Goal: Information Seeking & Learning: Learn about a topic

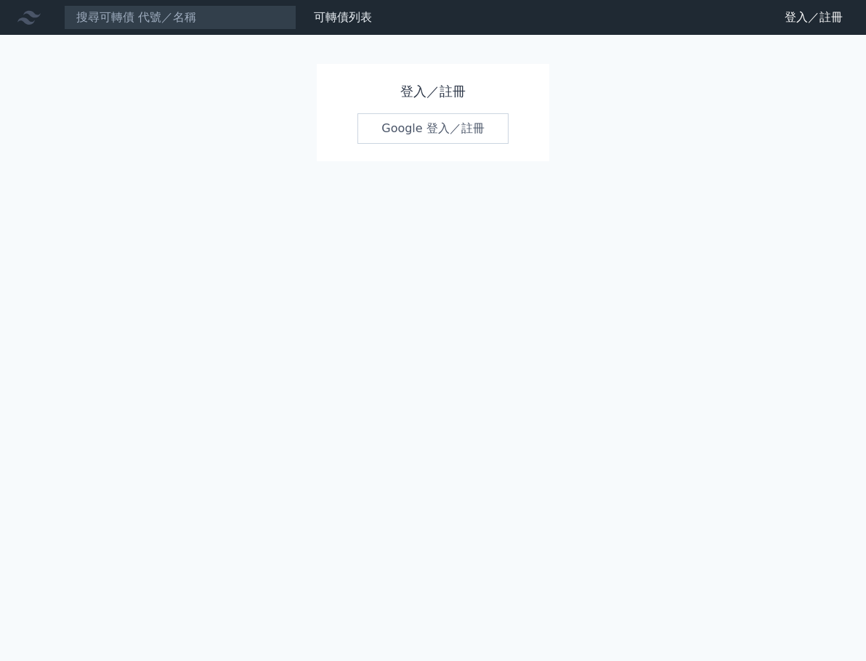
click at [439, 142] on link "Google 登入／註冊" at bounding box center [432, 128] width 151 height 31
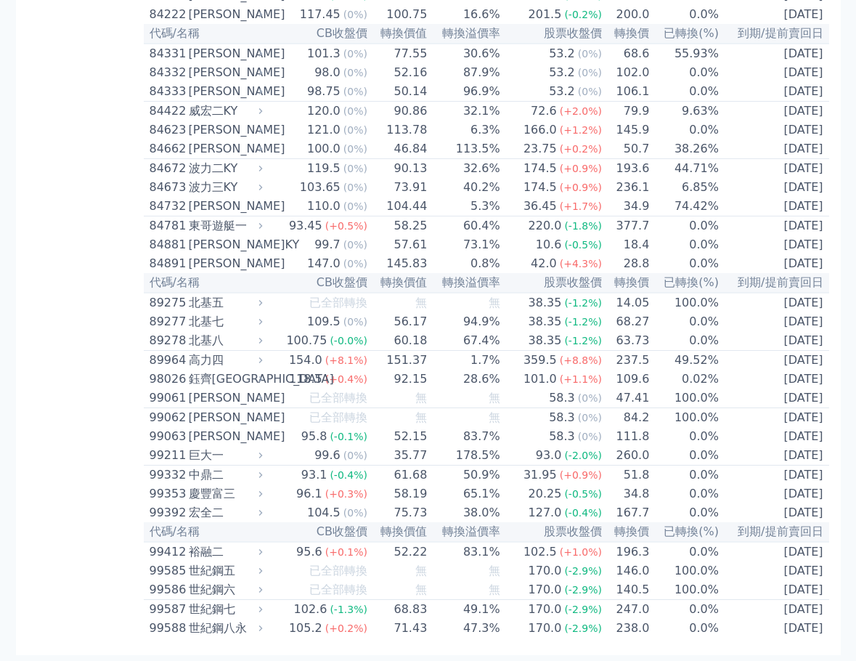
scroll to position [1802, 0]
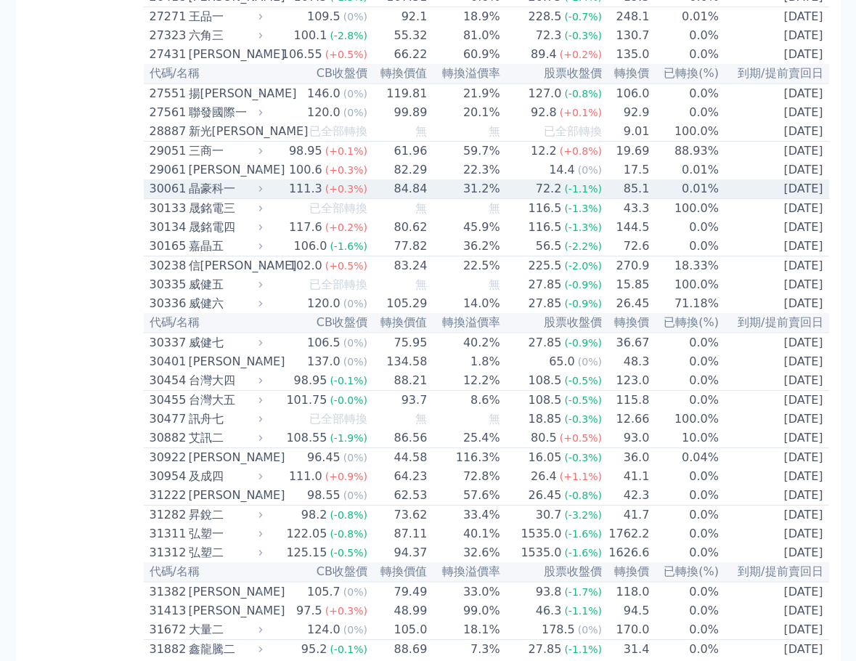
click at [238, 198] on div "晶豪科一" at bounding box center [224, 188] width 71 height 17
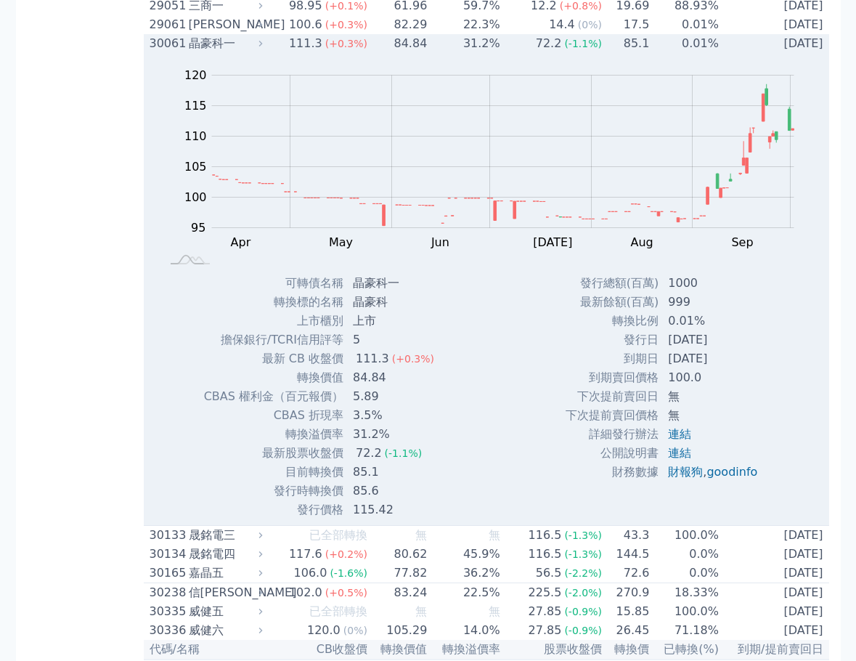
scroll to position [2020, 0]
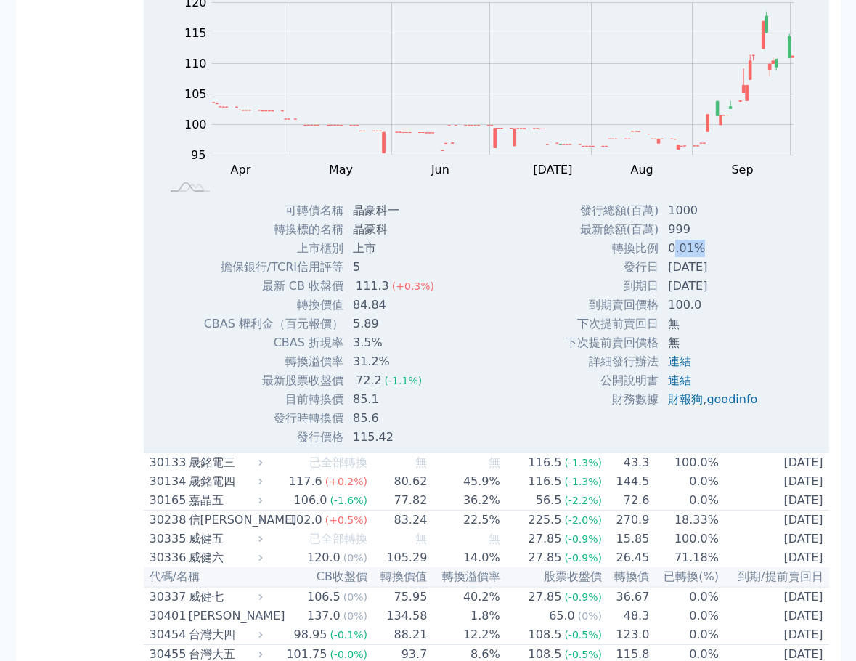
drag, startPoint x: 694, startPoint y: 387, endPoint x: 670, endPoint y: 389, distance: 24.0
click at [670, 258] on td "0.01%" at bounding box center [714, 248] width 110 height 19
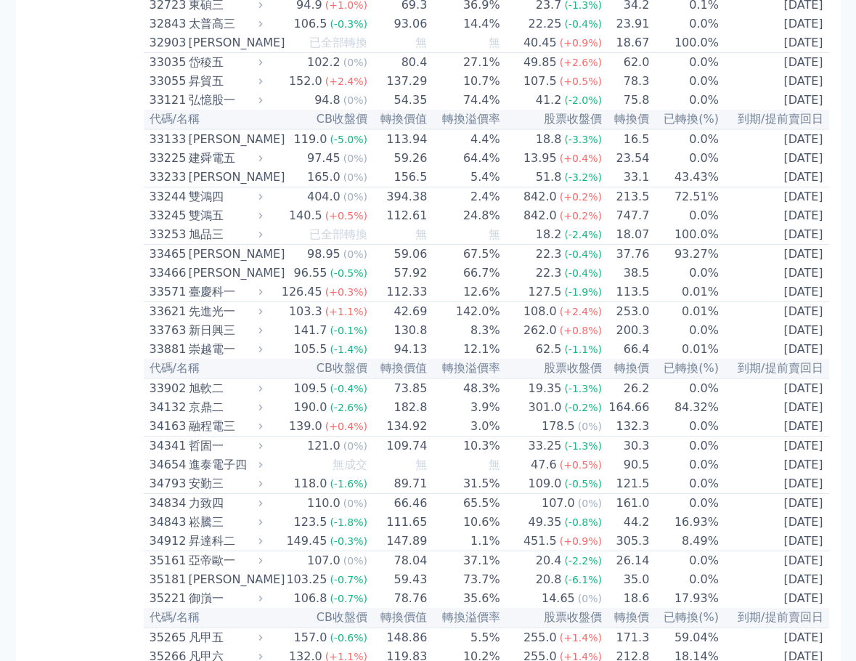
scroll to position [7922, 0]
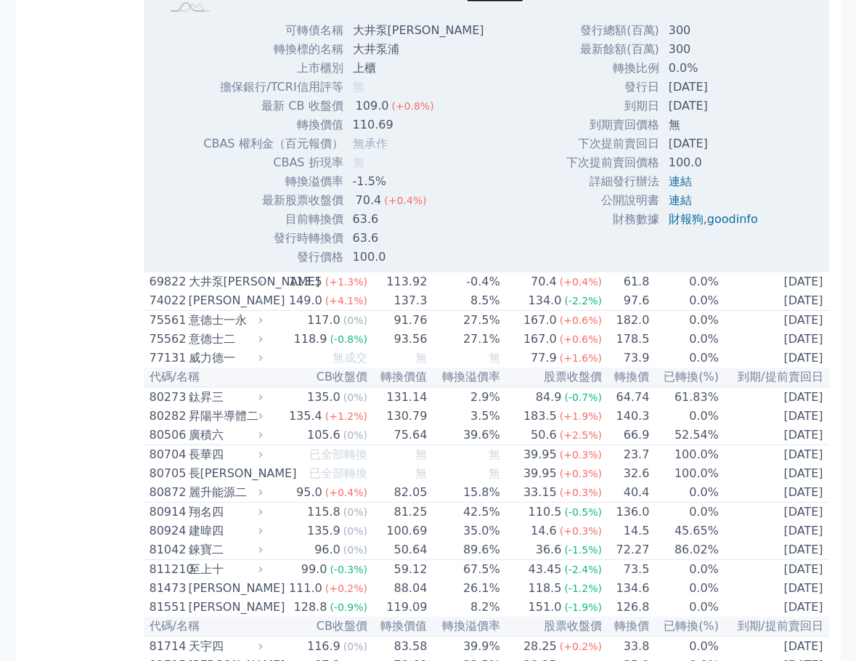
scroll to position [7995, 0]
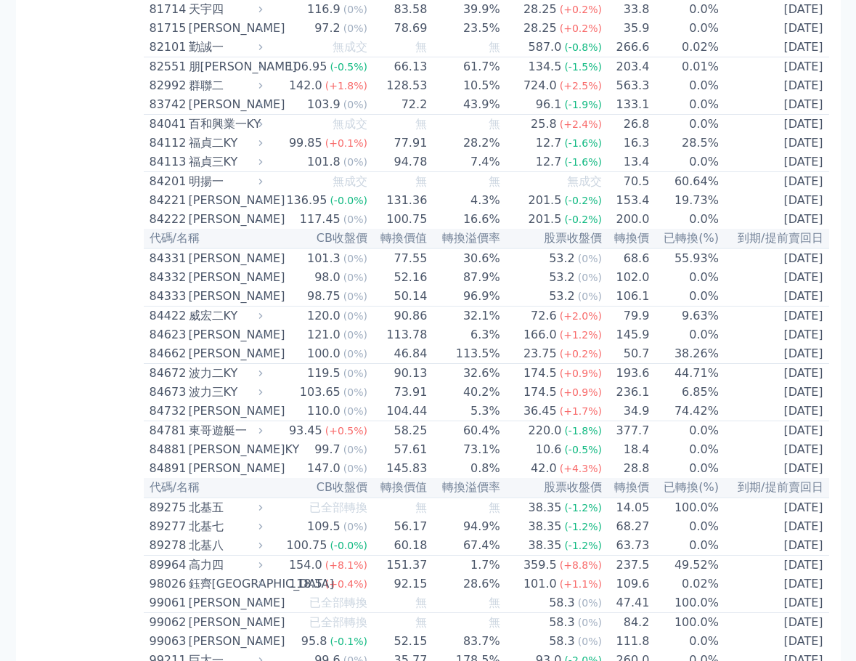
scroll to position [1101, 0]
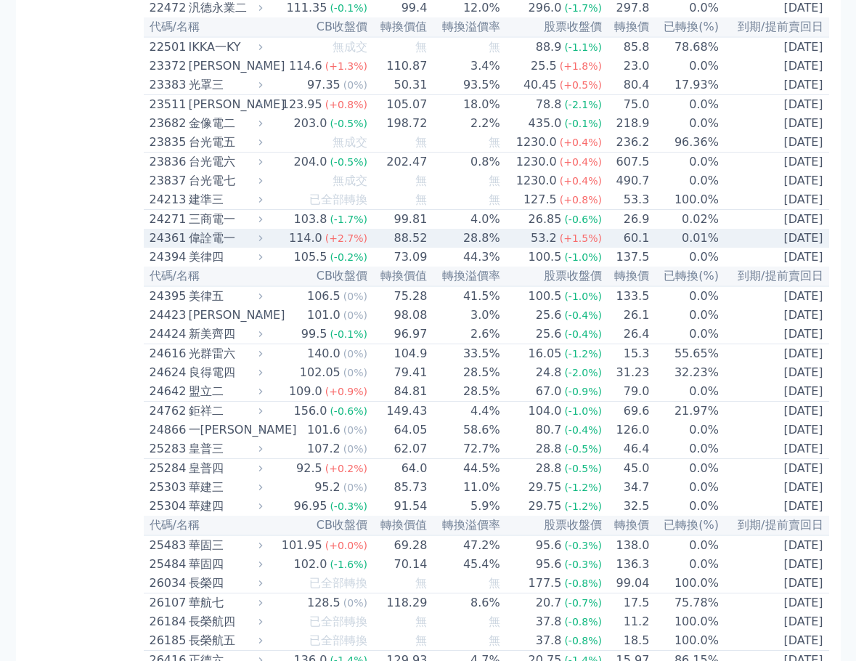
click at [322, 247] on div "114.0" at bounding box center [305, 237] width 39 height 17
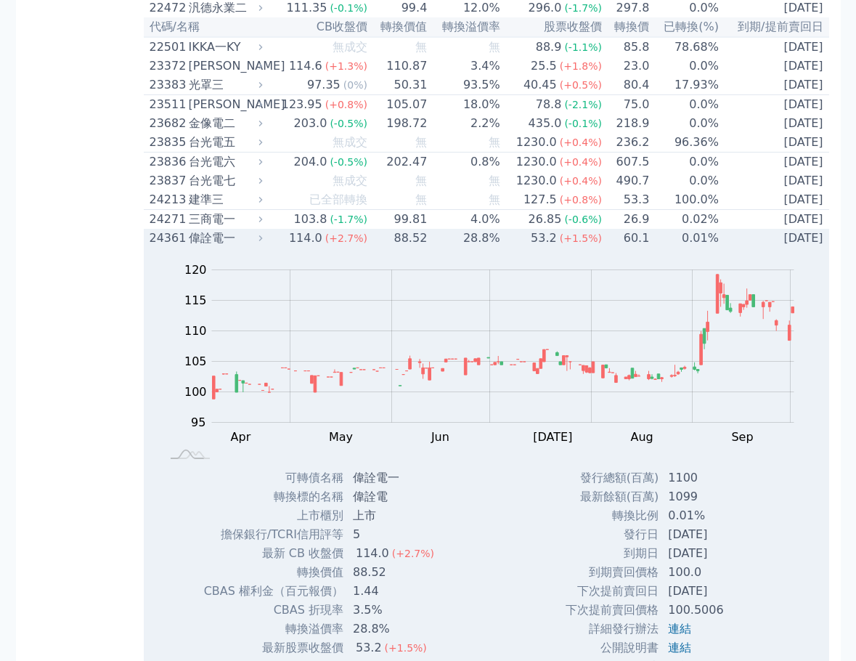
click at [322, 247] on div "114.0" at bounding box center [305, 237] width 39 height 17
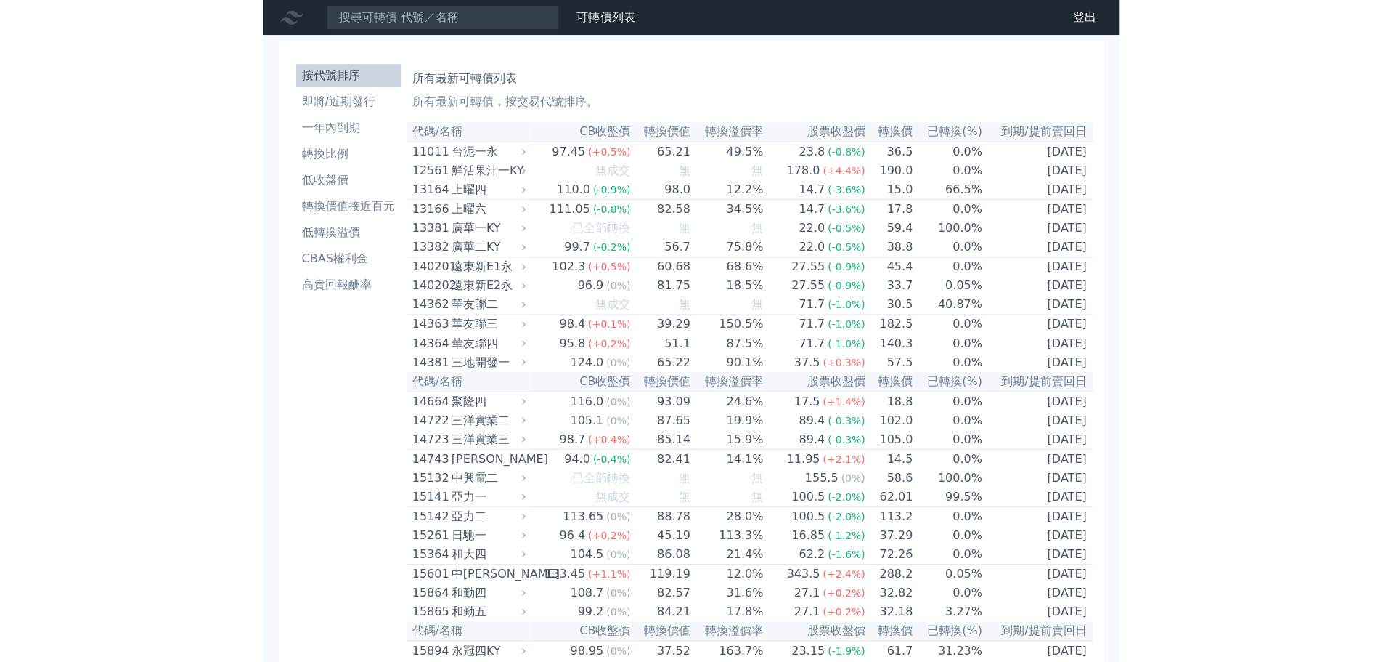
scroll to position [1802, 0]
